Goal: Leave review/rating: Leave review/rating

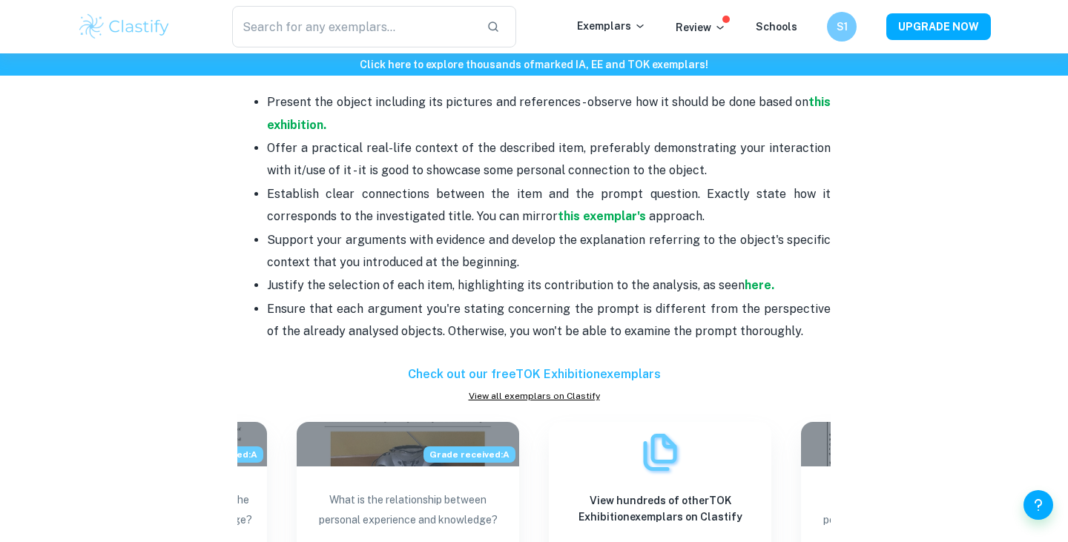
scroll to position [1007, 0]
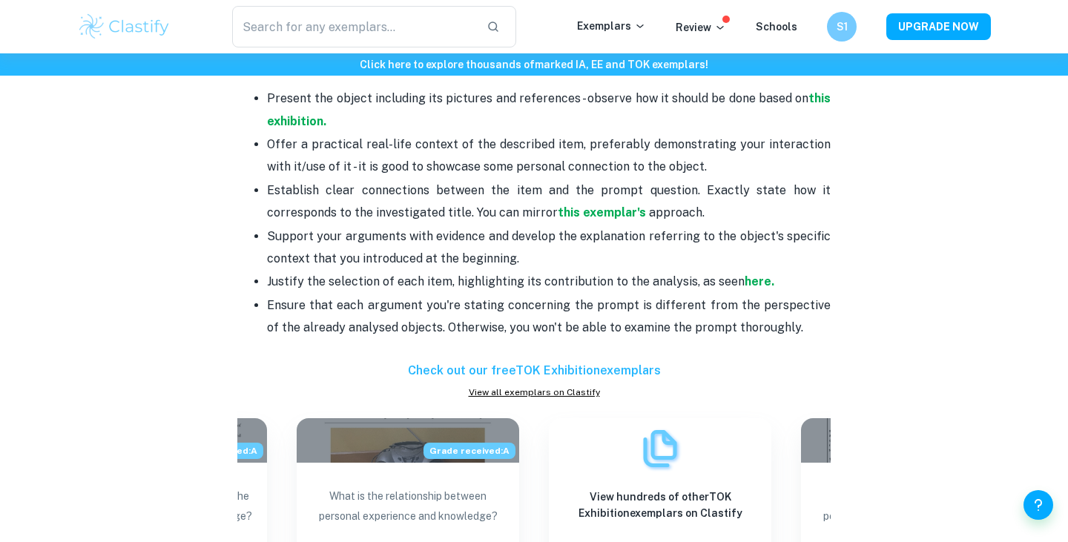
click at [214, 189] on div "TOK exhibition format and structure By [PERSON_NAME] • [DATE] Get feedback on y…" at bounding box center [534, 63] width 914 height 1913
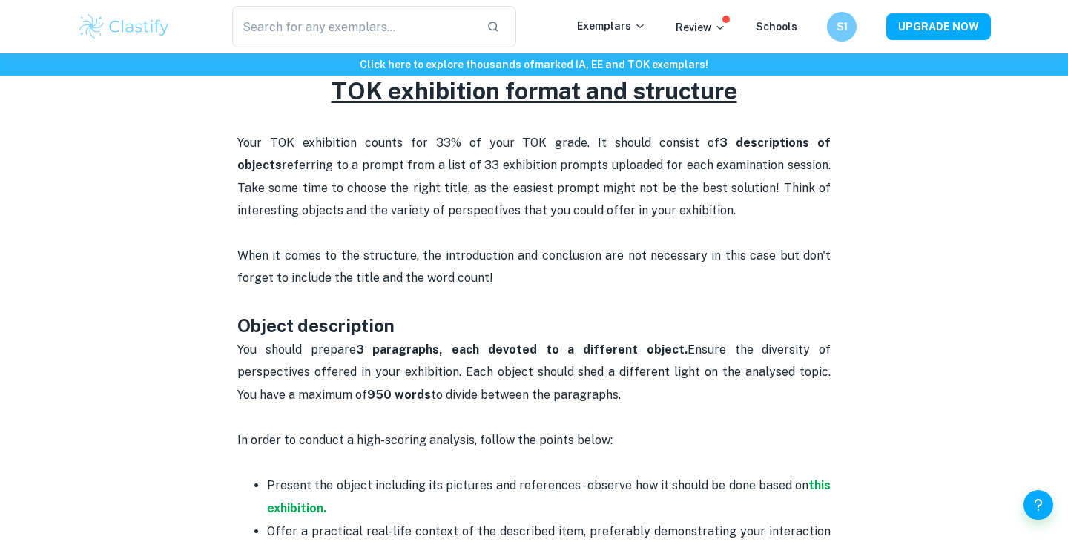
scroll to position [0, 0]
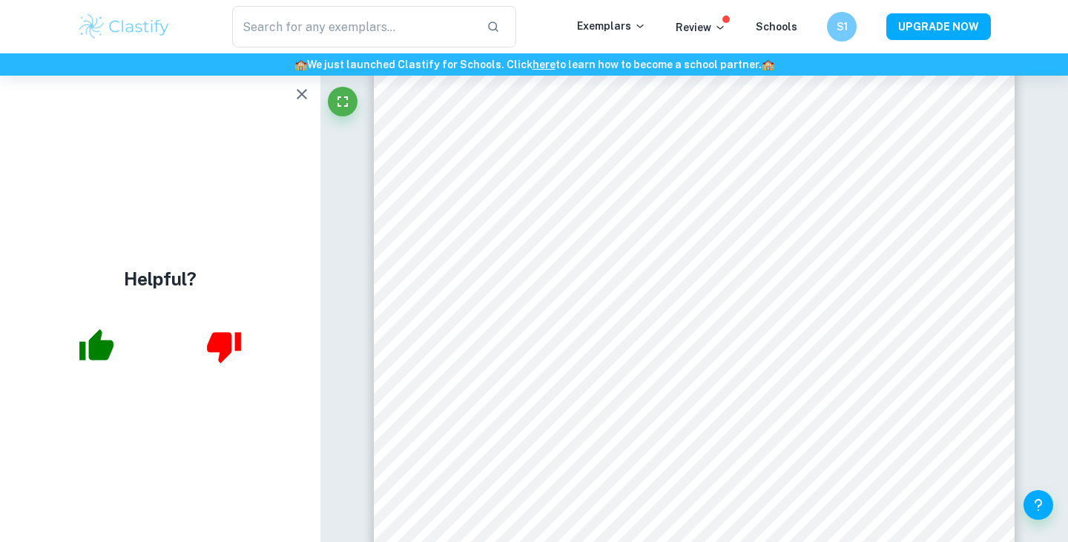
click at [96, 349] on icon "button" at bounding box center [96, 344] width 34 height 31
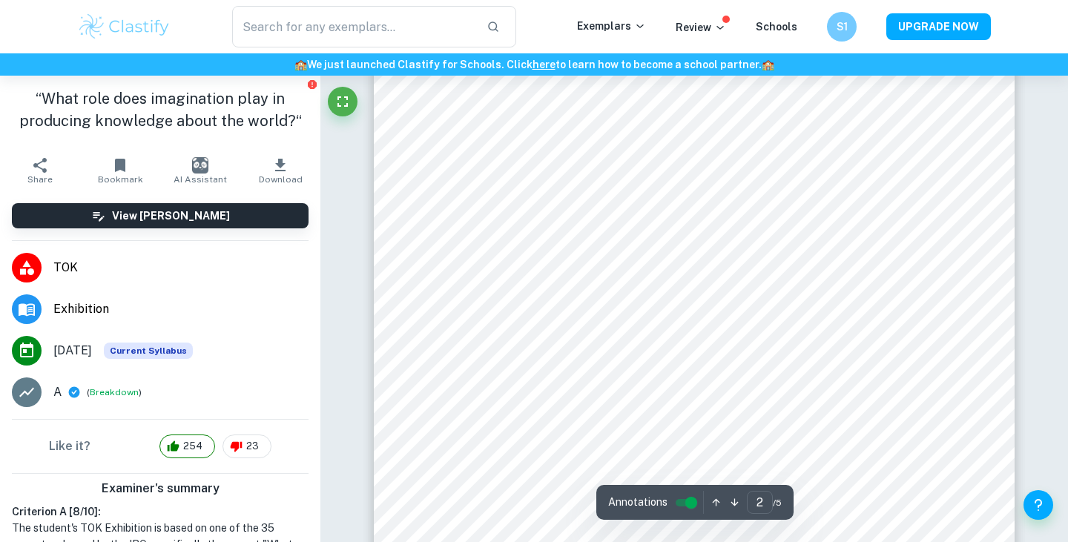
type input "1"
